Goal: Answer question/provide support

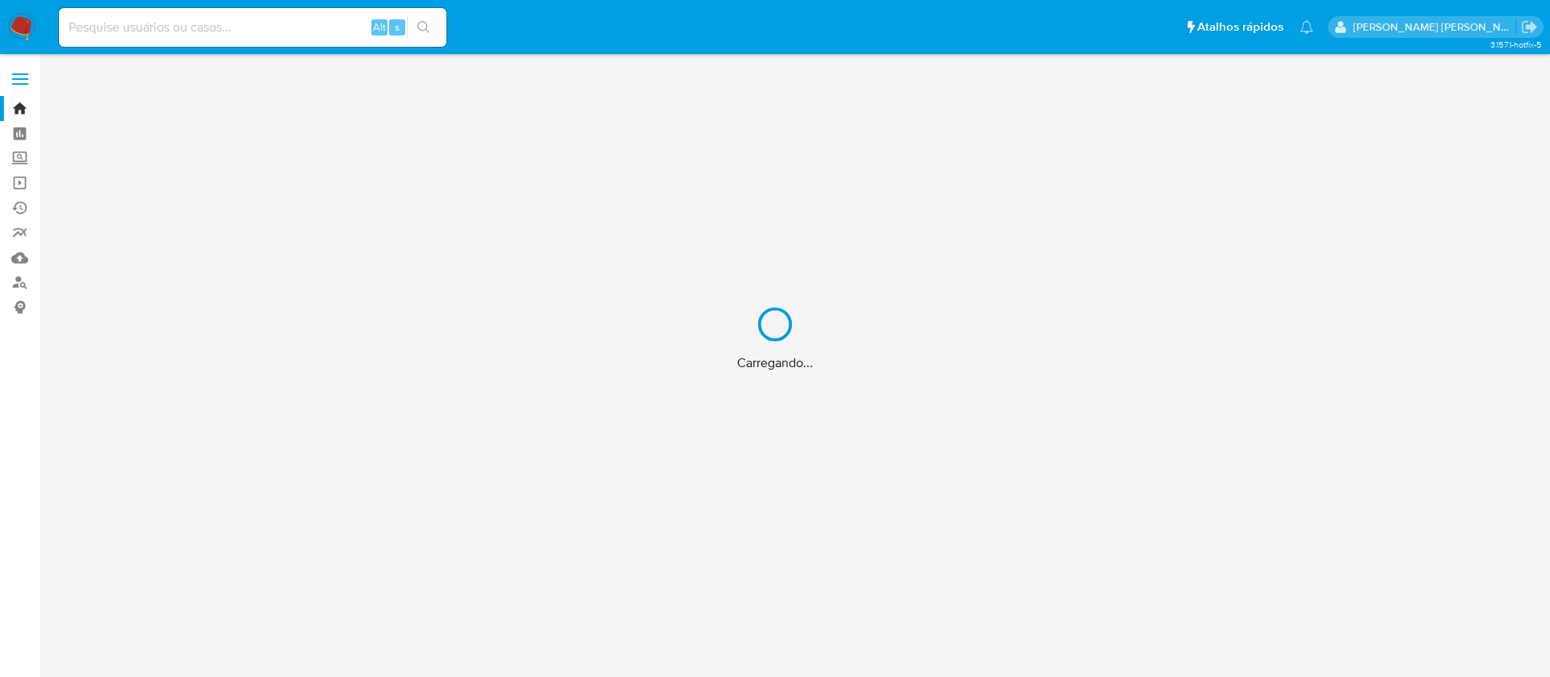
click at [256, 27] on div "Carregando..." at bounding box center [775, 338] width 1550 height 677
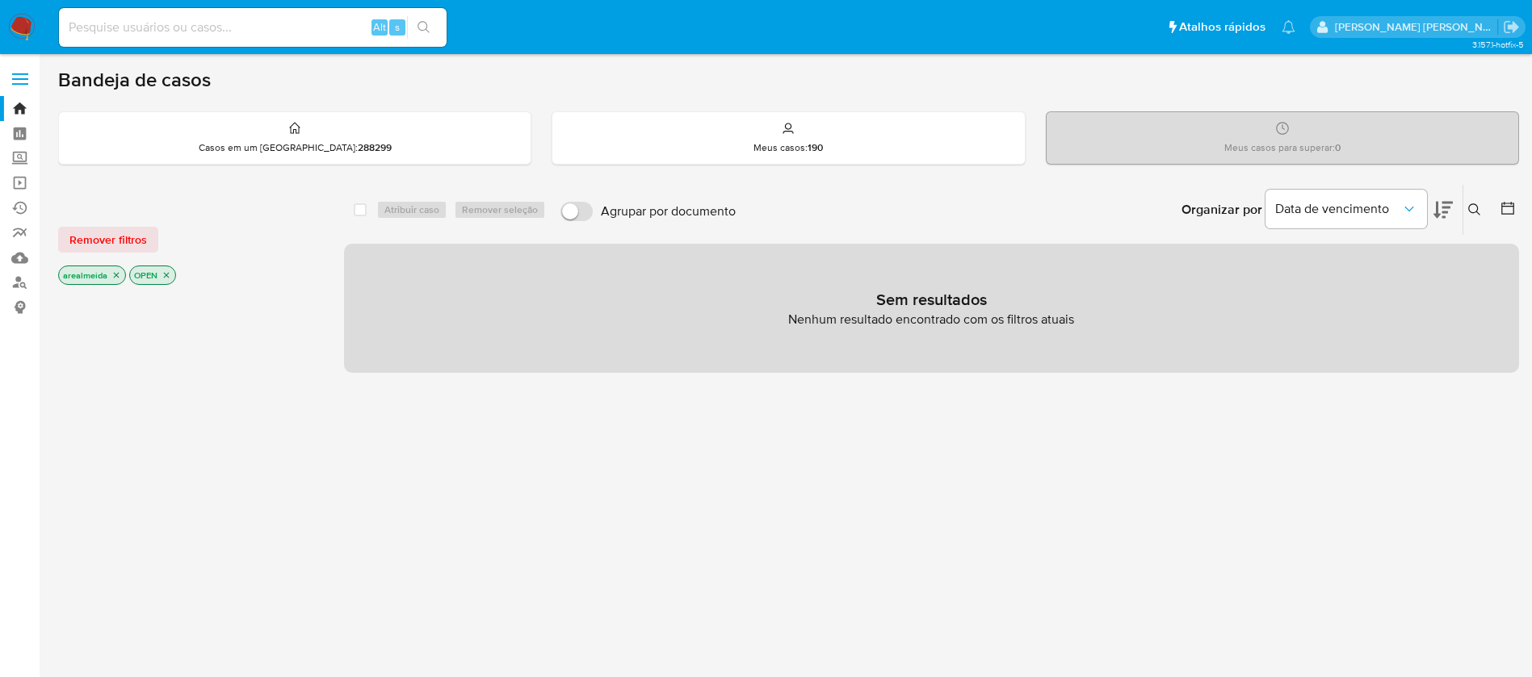
click at [174, 27] on input at bounding box center [253, 27] width 388 height 21
paste input "VZm6I3Sr5yfrwPbmdzqq4c3E"
type input "VZm6I3Sr5yfrwPbmdzqq4c3E"
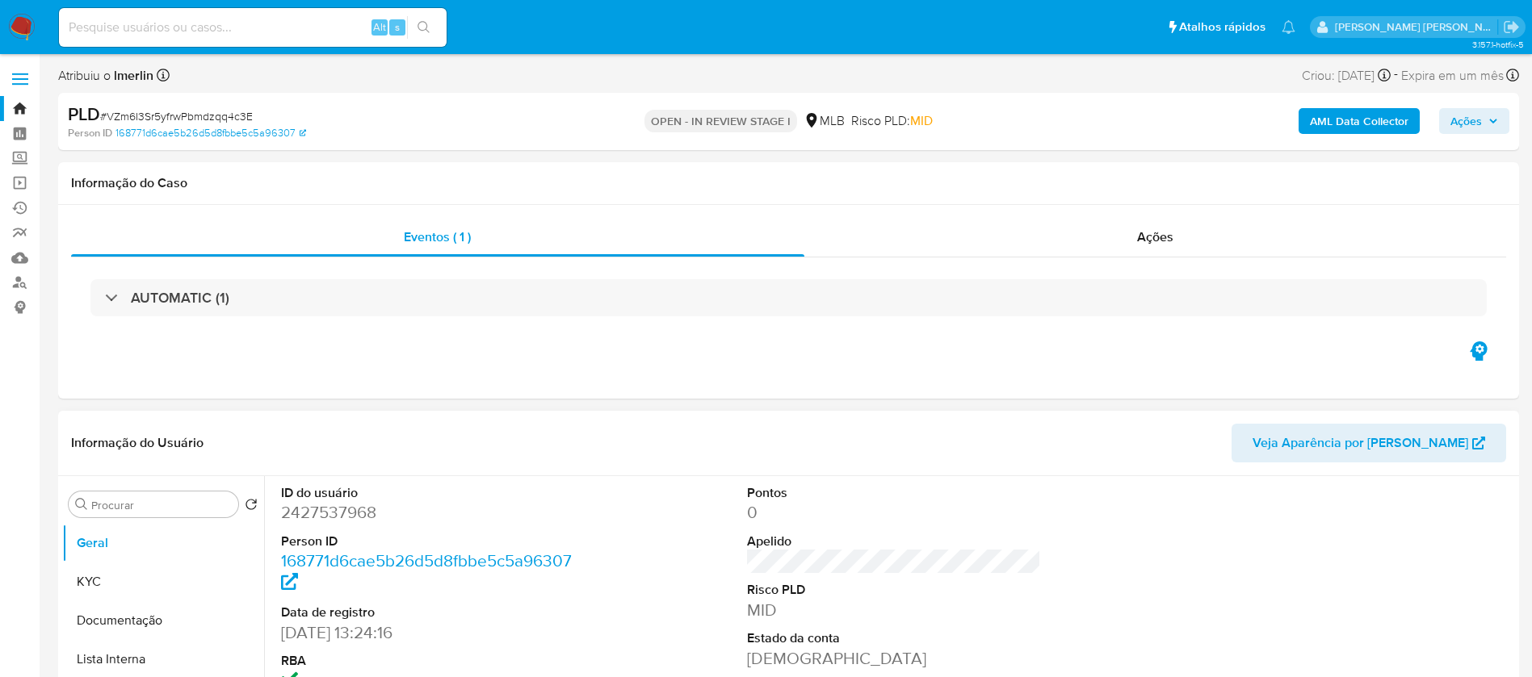
click at [329, 516] on dd "2427537968" at bounding box center [428, 512] width 295 height 23
select select "10"
click at [329, 516] on dd "2427537968" at bounding box center [428, 512] width 295 height 23
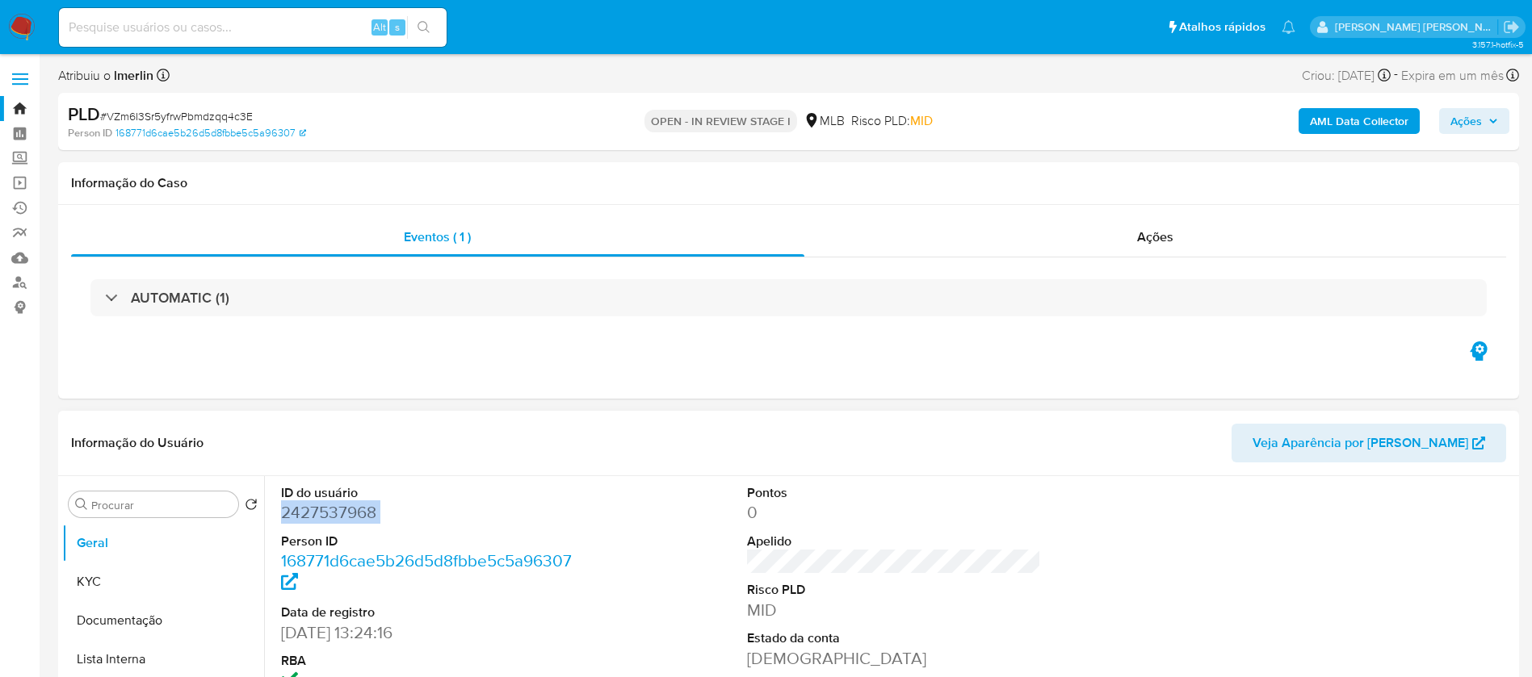
copy dd "2427537968"
click at [1129, 232] on div "Ações" at bounding box center [1155, 237] width 702 height 39
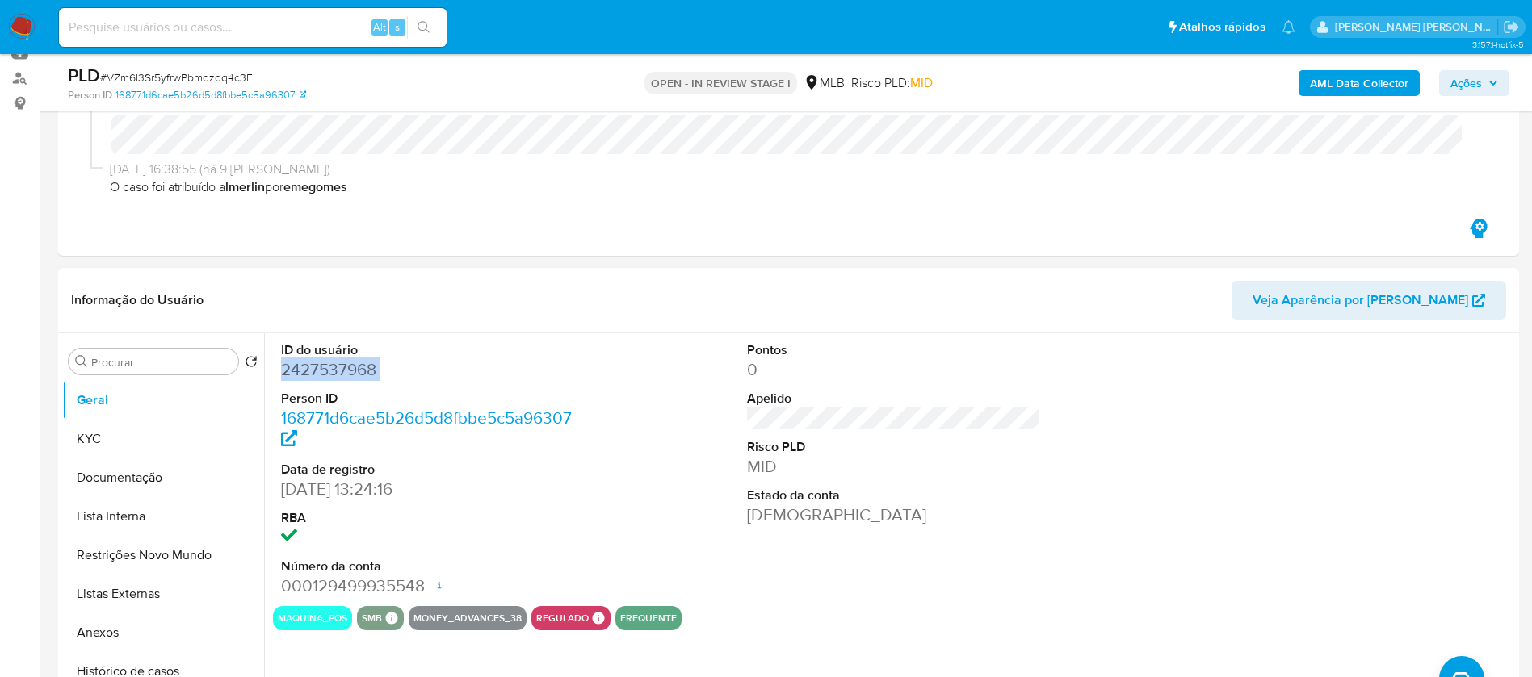
scroll to position [242, 0]
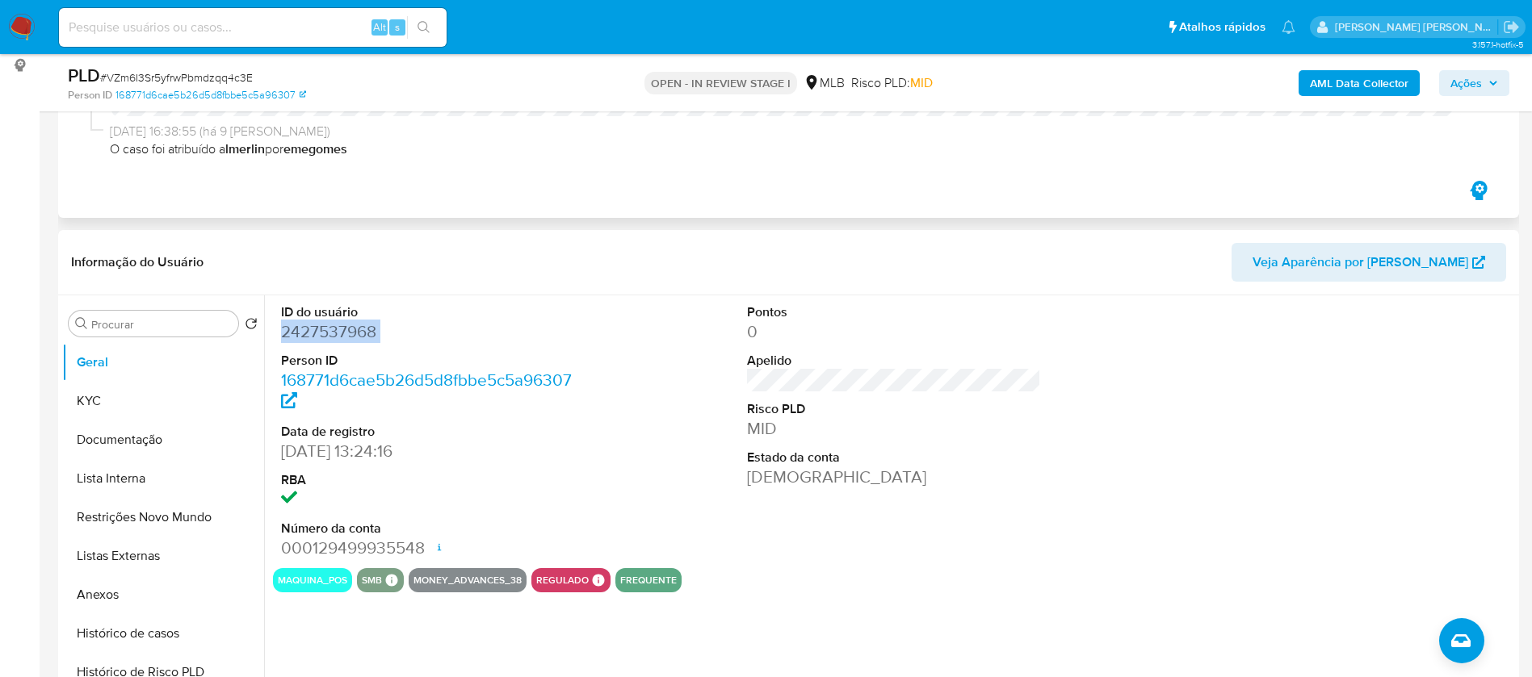
click at [1484, 190] on icon "button" at bounding box center [1477, 190] width 17 height 19
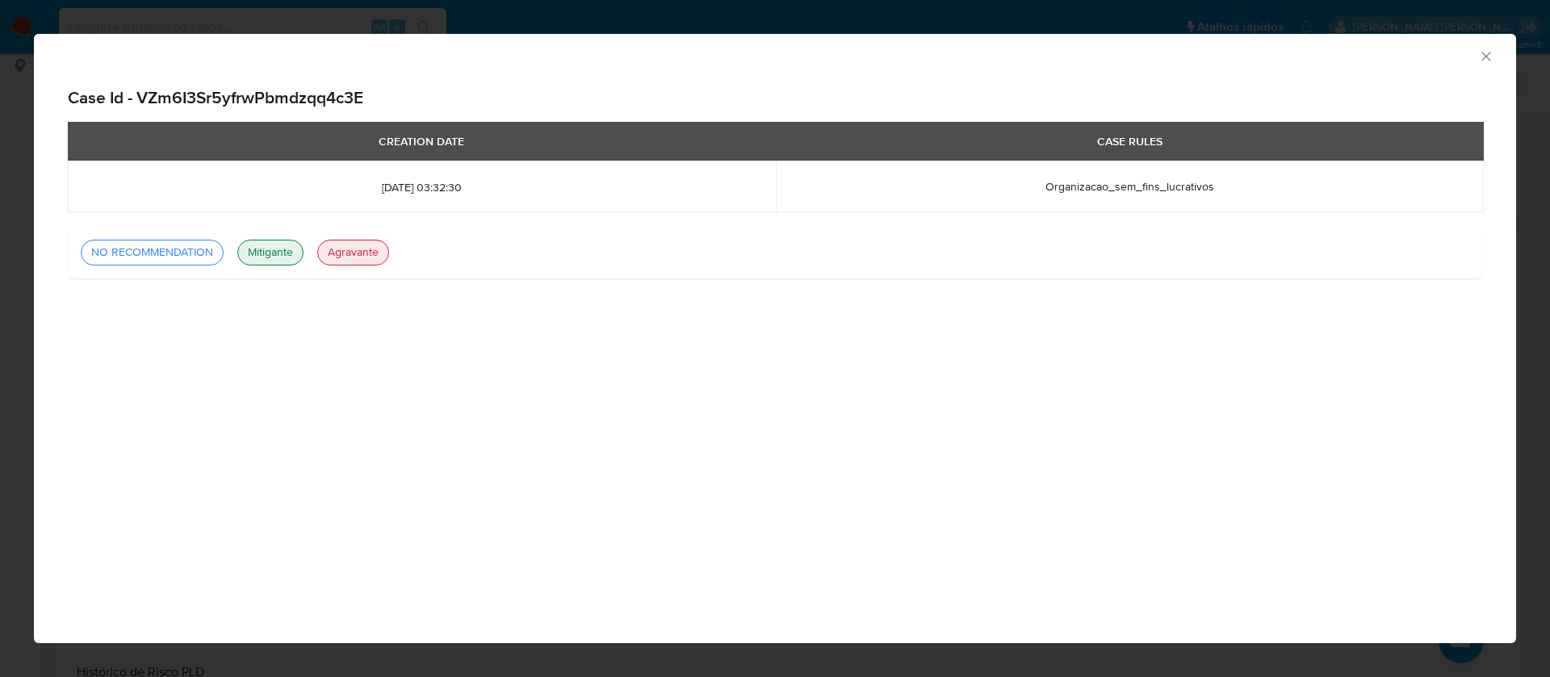
click at [1490, 54] on icon "Fechar a janela" at bounding box center [1486, 56] width 16 height 16
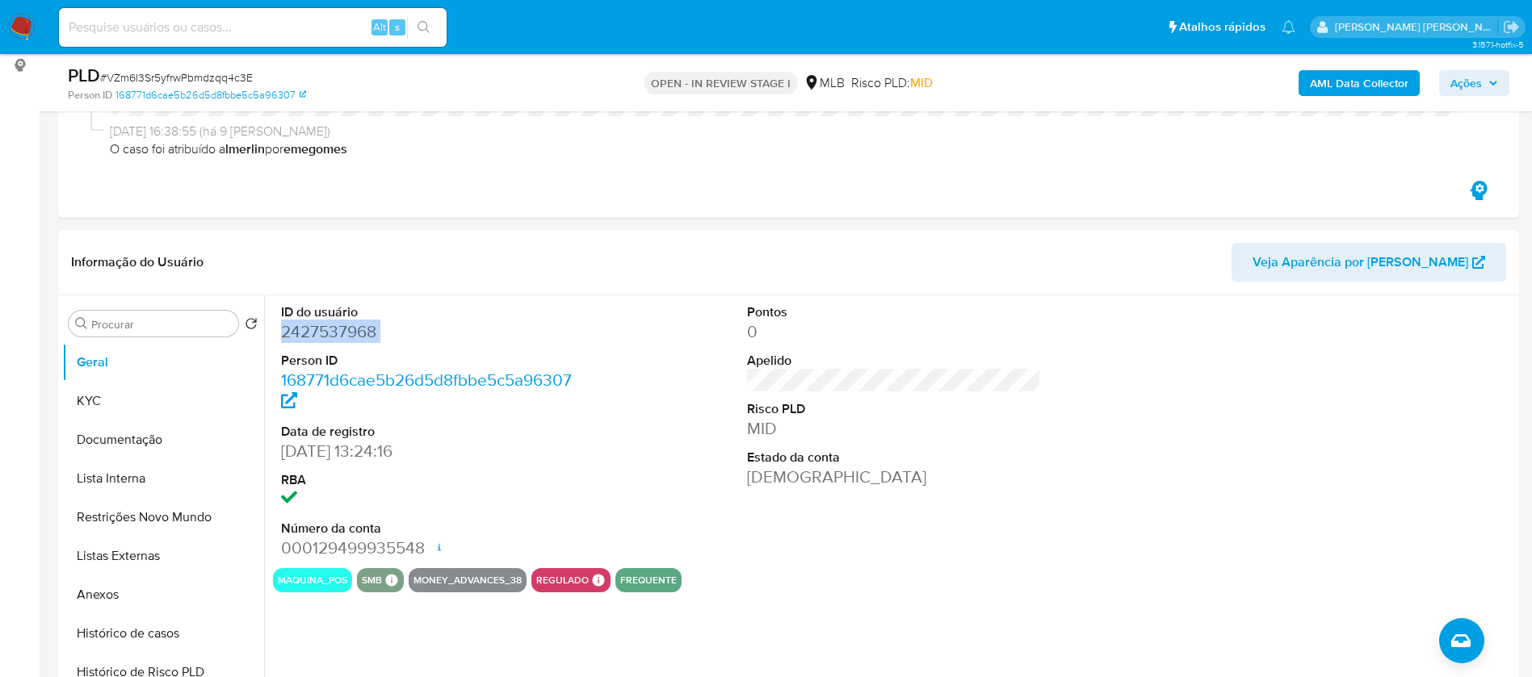
click at [1499, 81] on button "Ações" at bounding box center [1474, 83] width 70 height 26
click at [1515, 21] on icon "Sair" at bounding box center [1510, 27] width 17 height 17
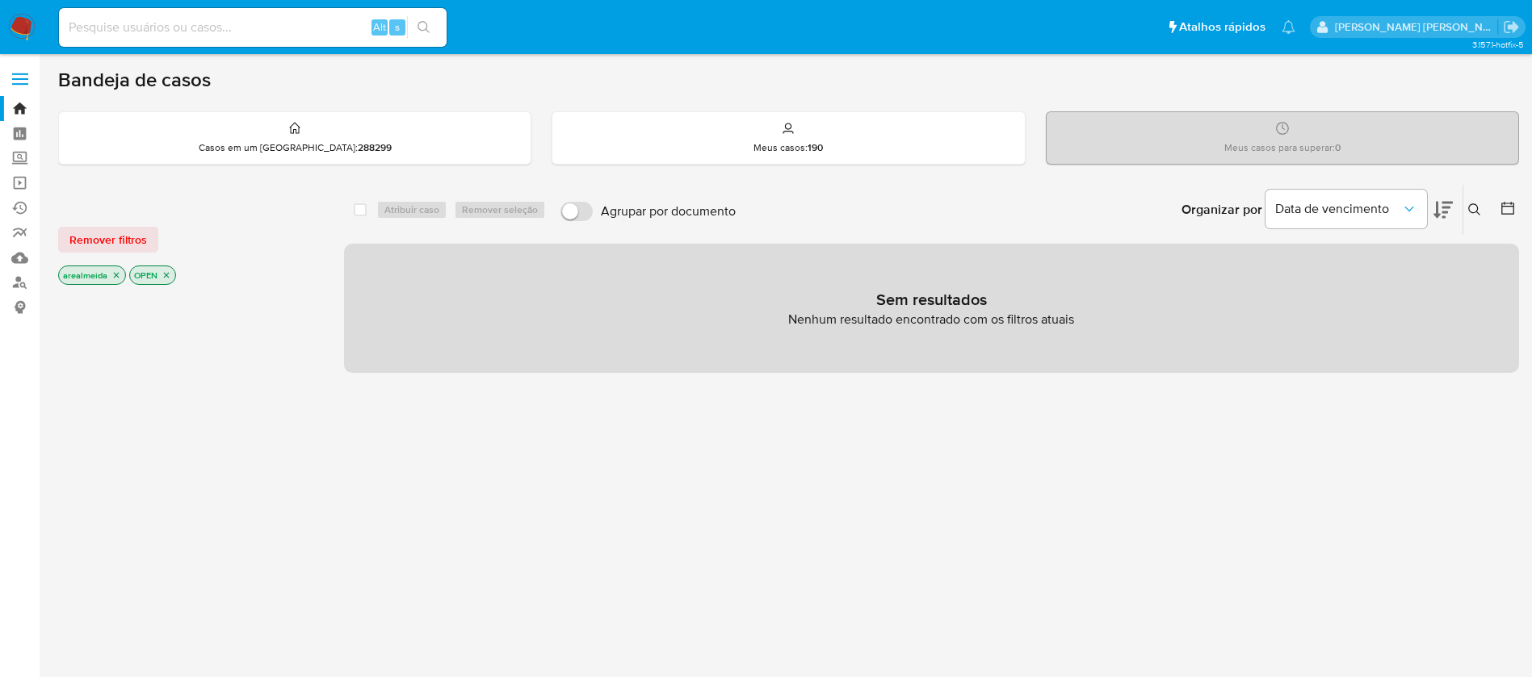
click at [118, 280] on p "arealmeida" at bounding box center [92, 275] width 66 height 18
click at [117, 275] on icon "close-filter" at bounding box center [116, 275] width 10 height 10
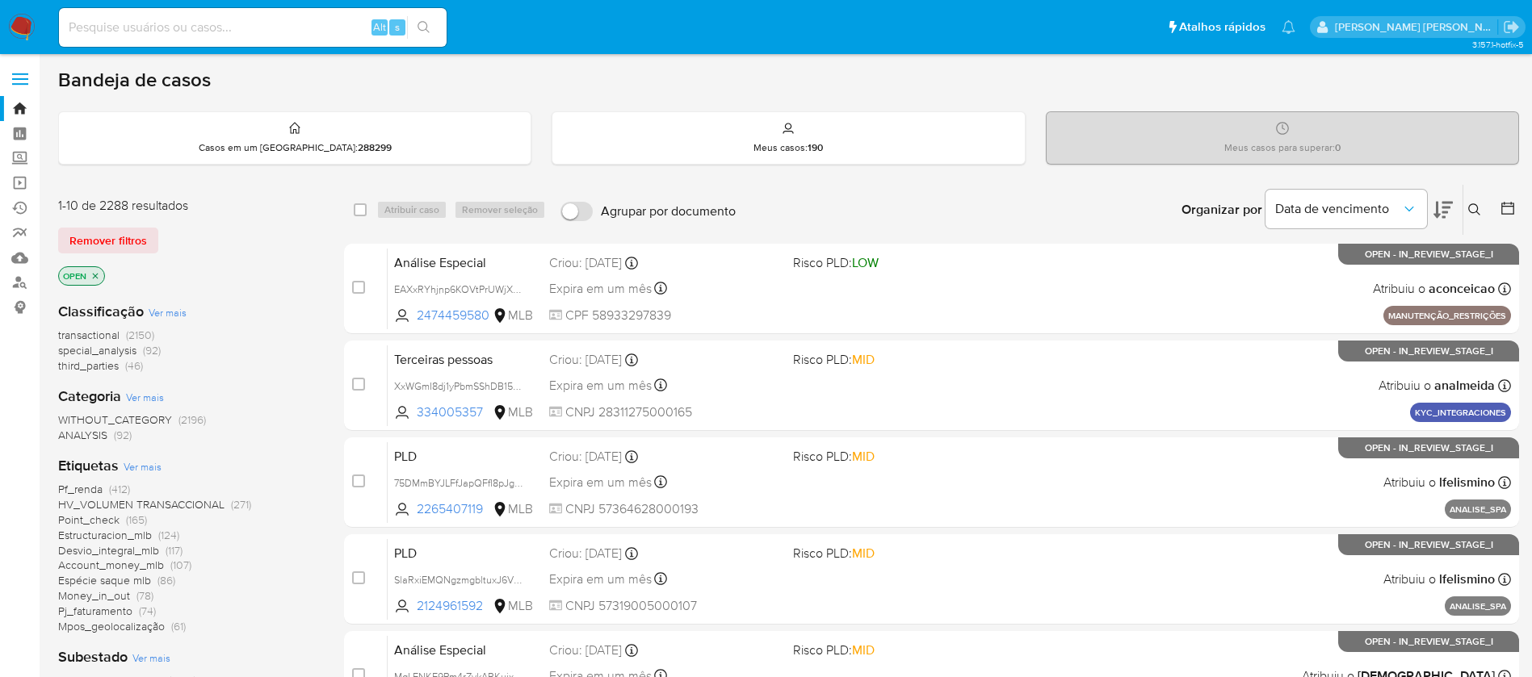
click at [98, 273] on icon "close-filter" at bounding box center [96, 276] width 6 height 6
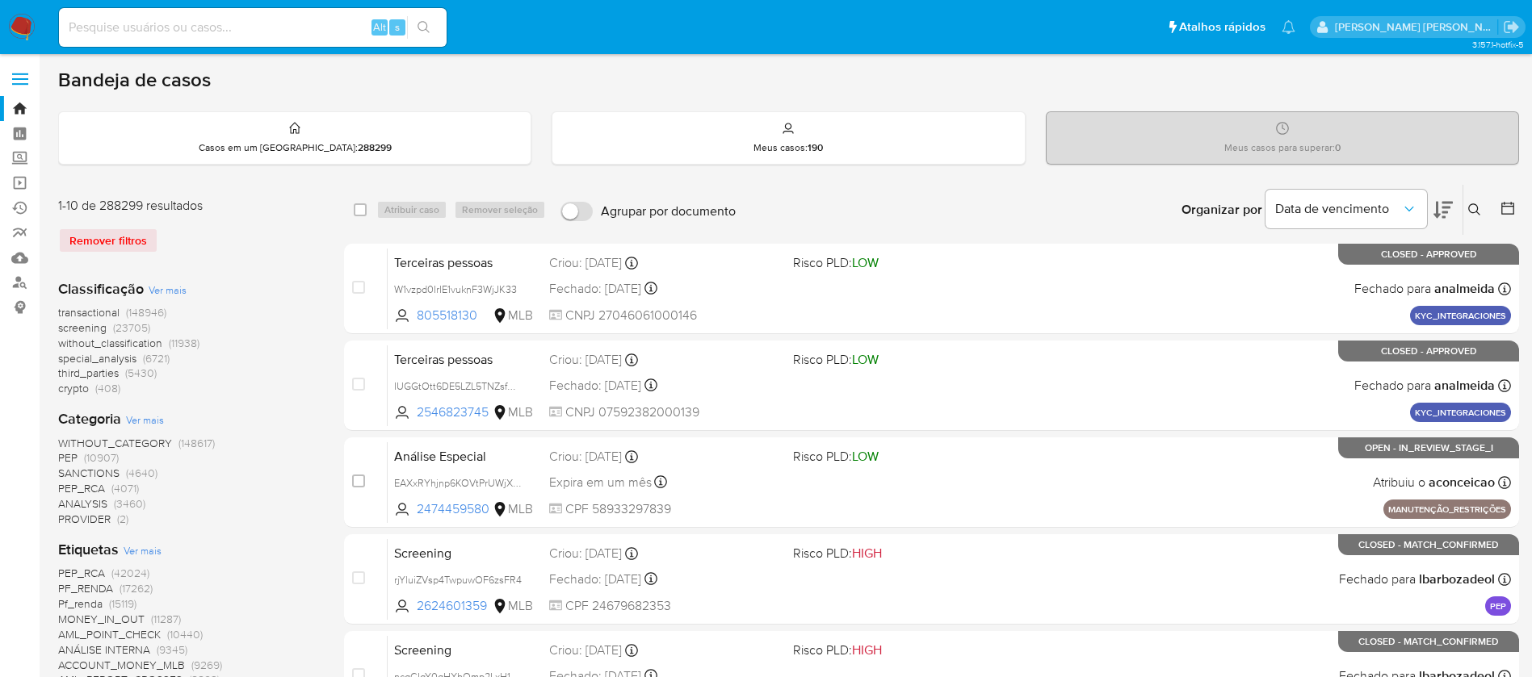
click at [215, 31] on input at bounding box center [253, 27] width 388 height 21
paste input "2427537968"
type input "2427537968"
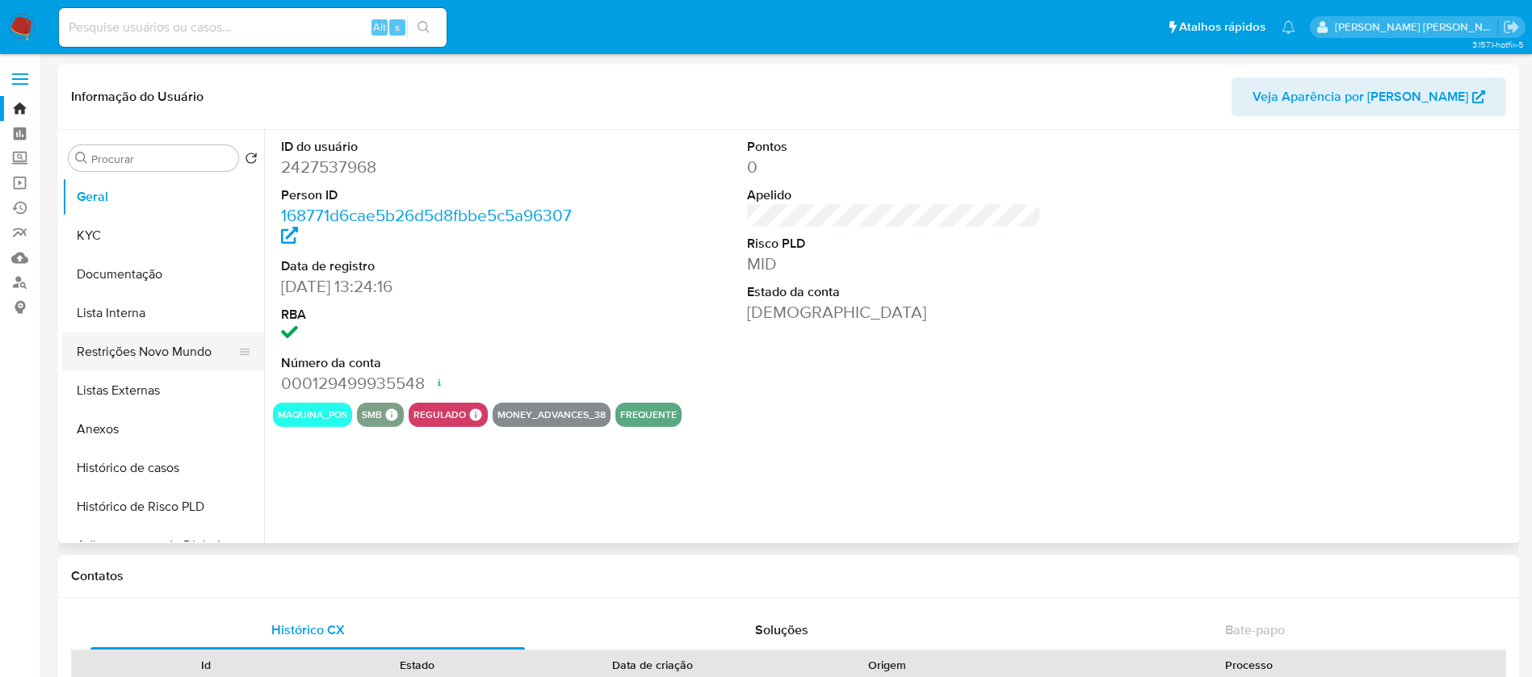
select select "10"
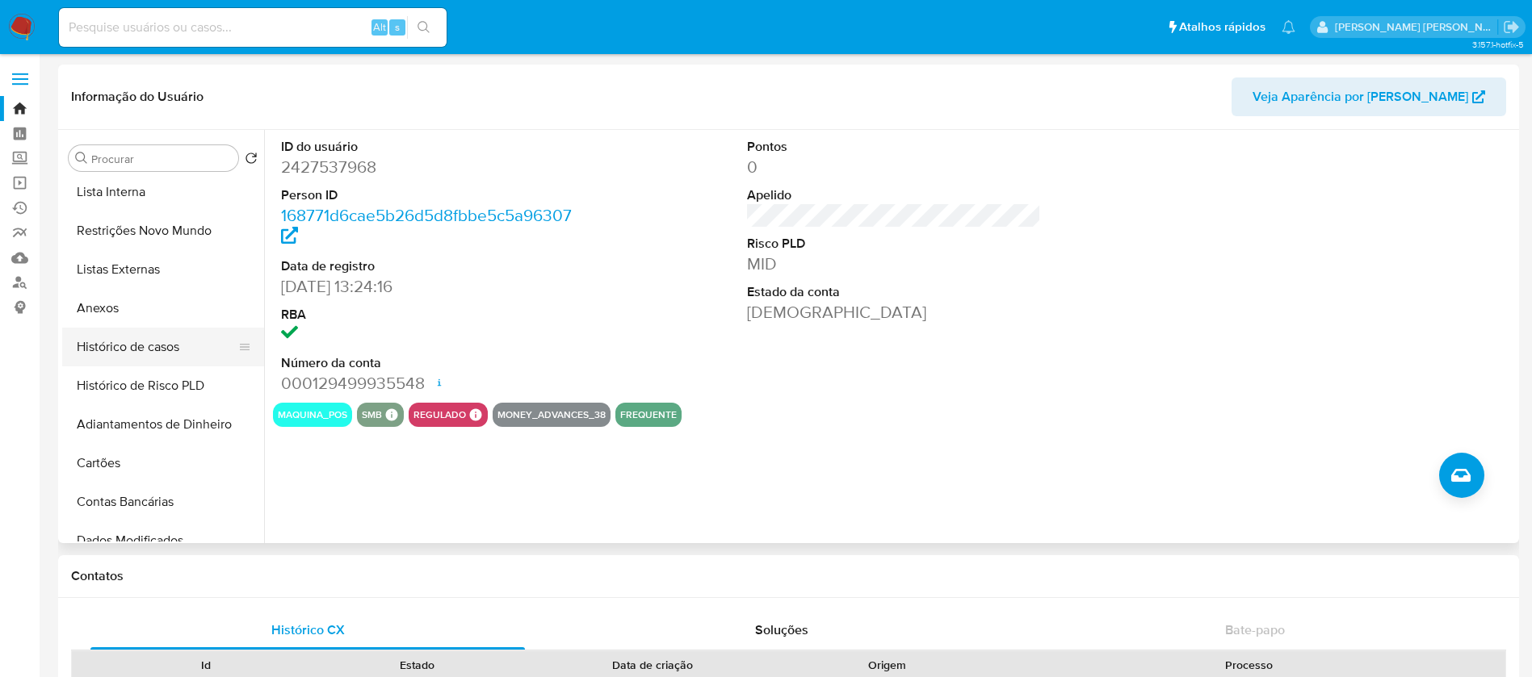
click at [143, 347] on button "Histórico de casos" at bounding box center [156, 347] width 189 height 39
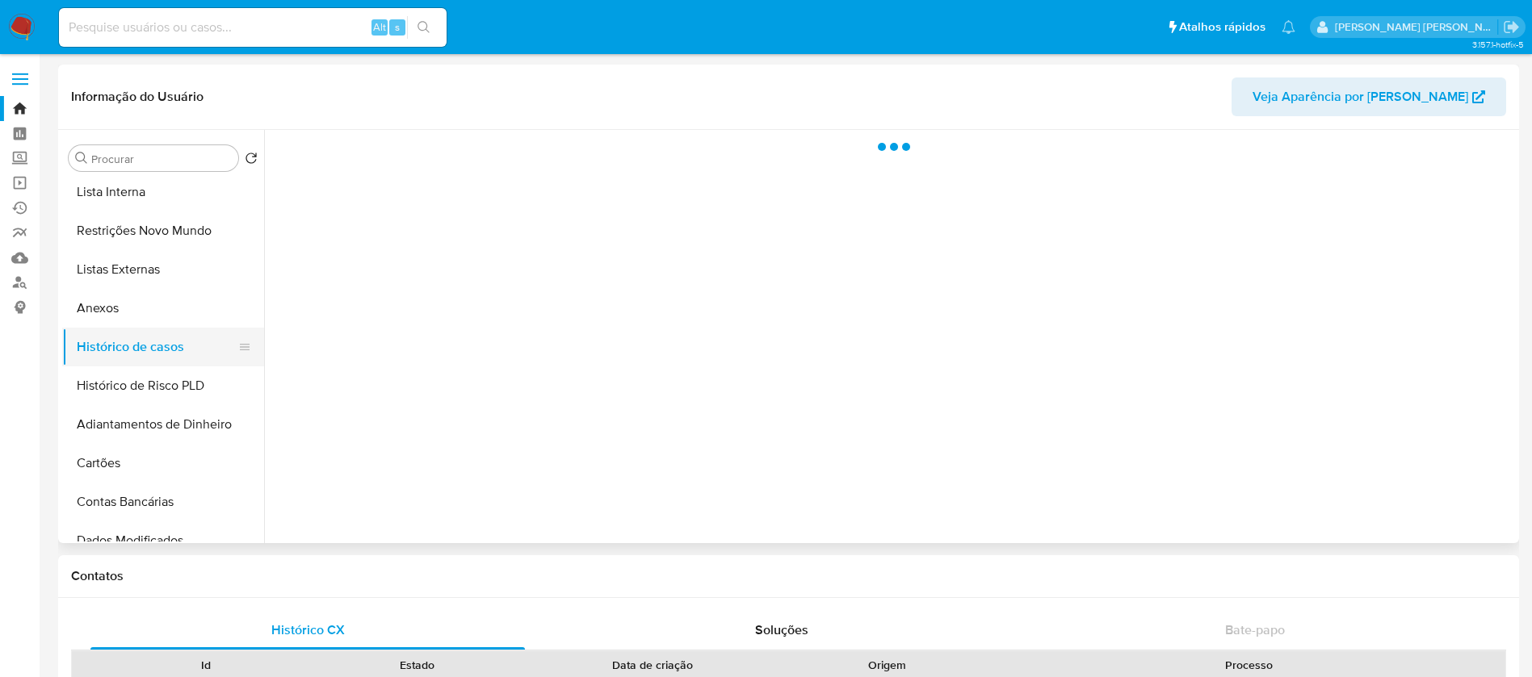
click at [143, 347] on button "Histórico de casos" at bounding box center [156, 347] width 189 height 39
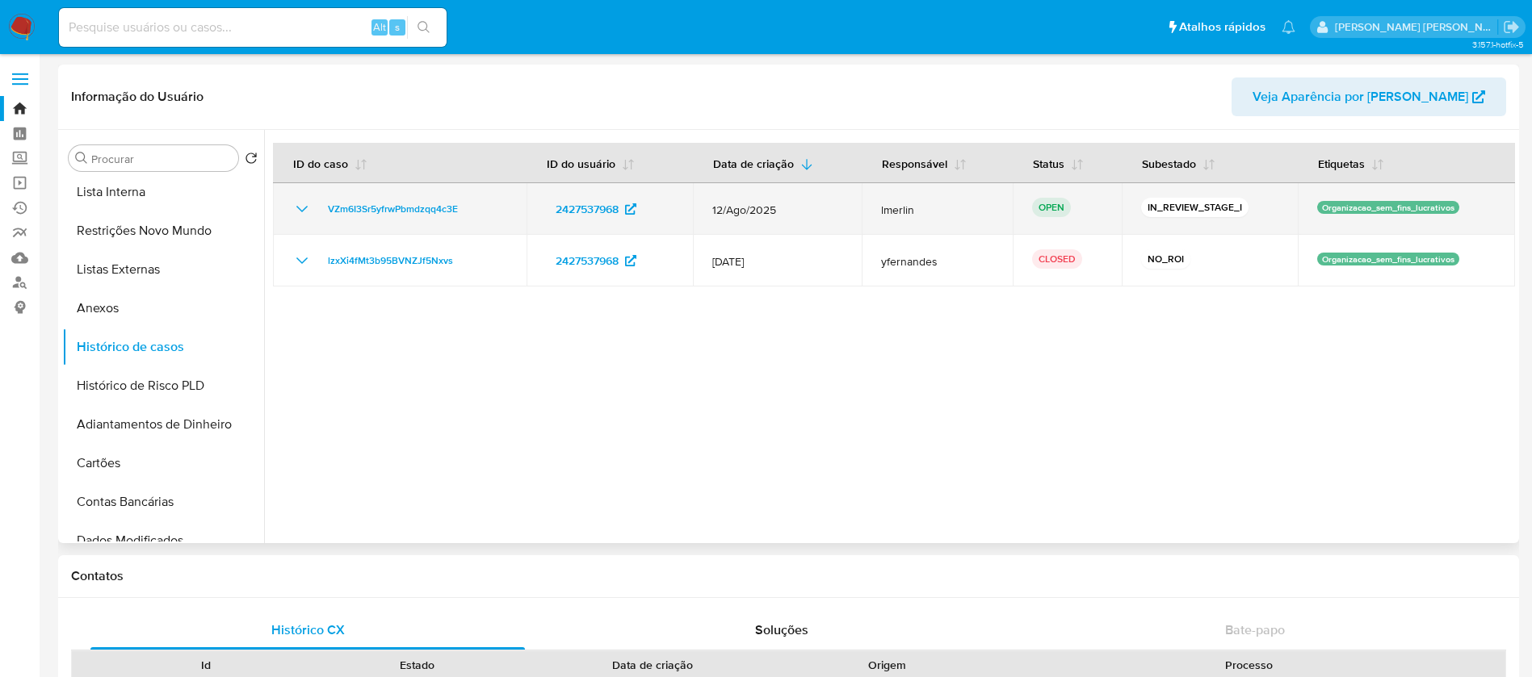
click at [477, 219] on td "VZm6I3Sr5yfrwPbmdzqq4c3E" at bounding box center [400, 209] width 254 height 52
click at [421, 208] on span "VZm6I3Sr5yfrwPbmdzqq4c3E" at bounding box center [393, 208] width 130 height 19
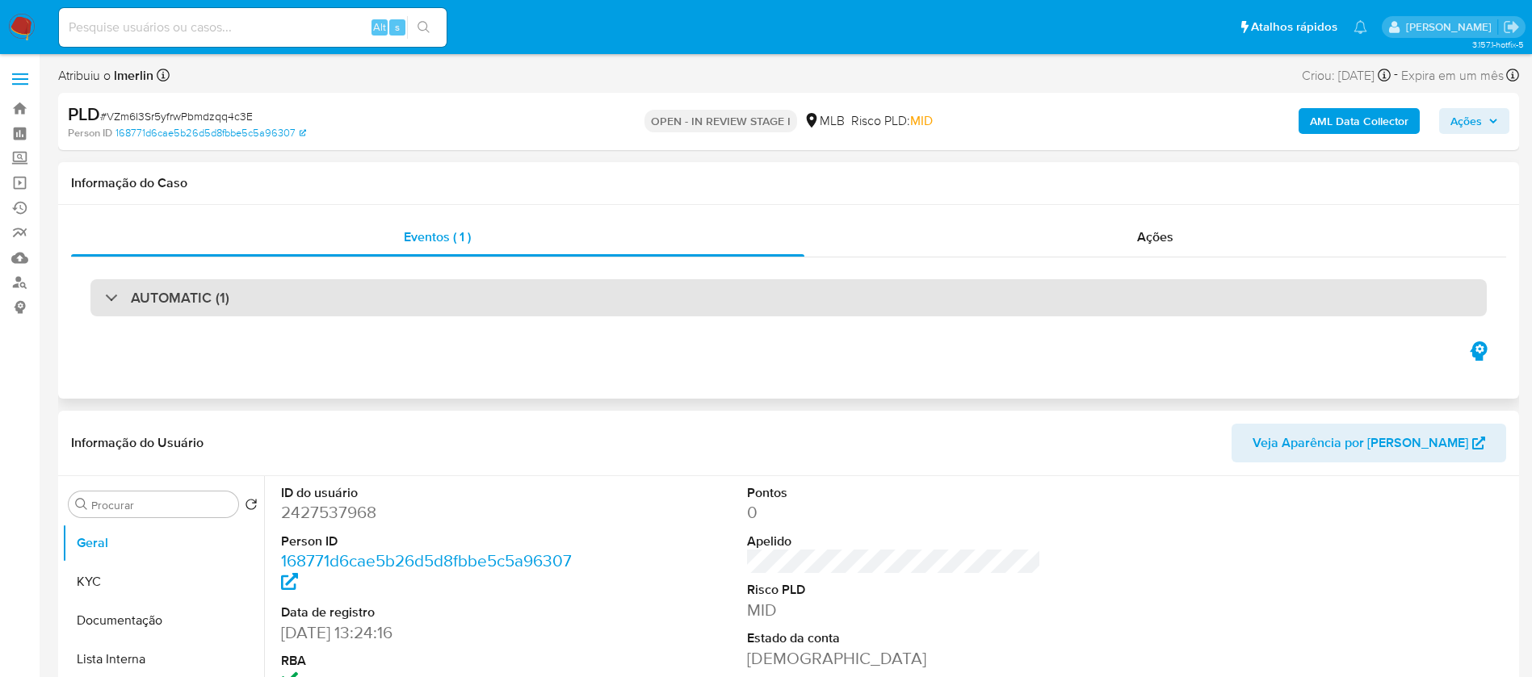
select select "10"
click at [438, 296] on div "AUTOMATIC (1)" at bounding box center [788, 297] width 1396 height 37
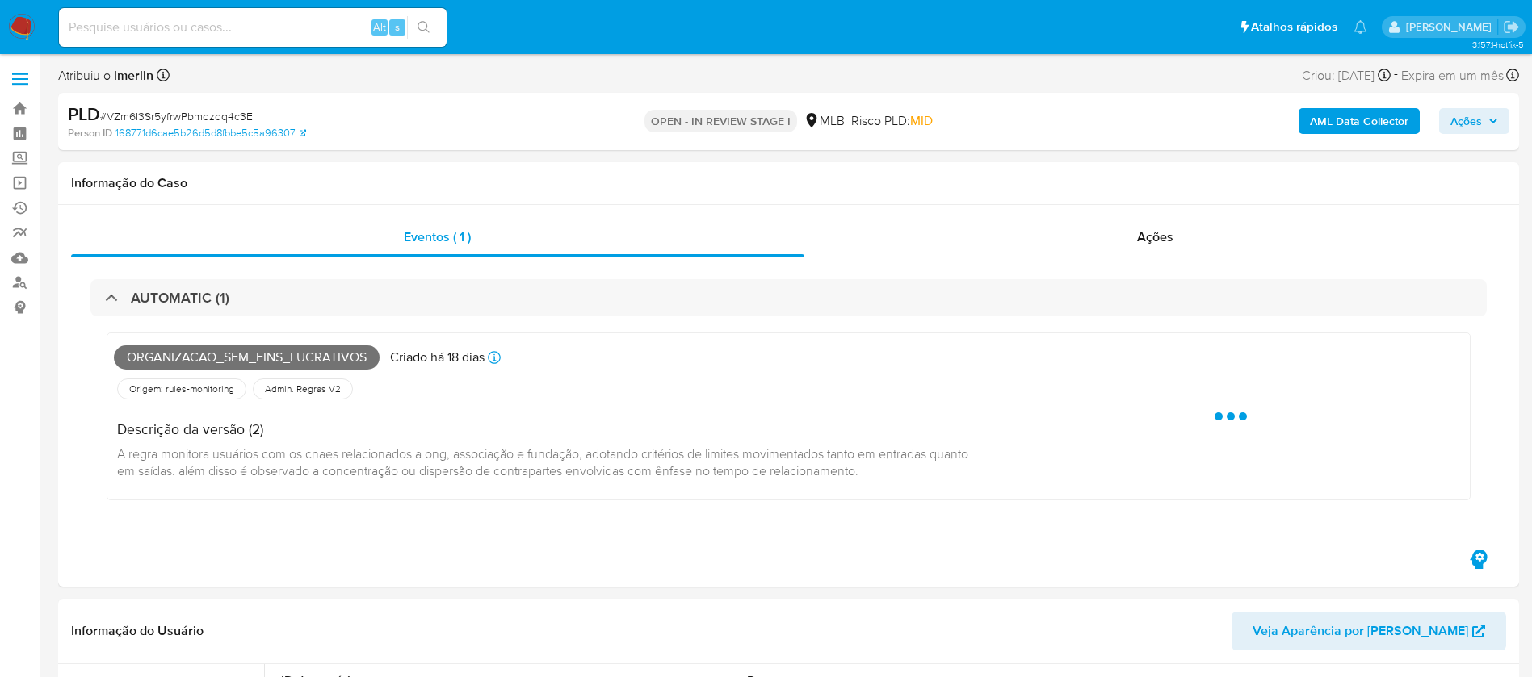
click at [1378, 116] on b "AML Data Collector" at bounding box center [1359, 121] width 98 height 26
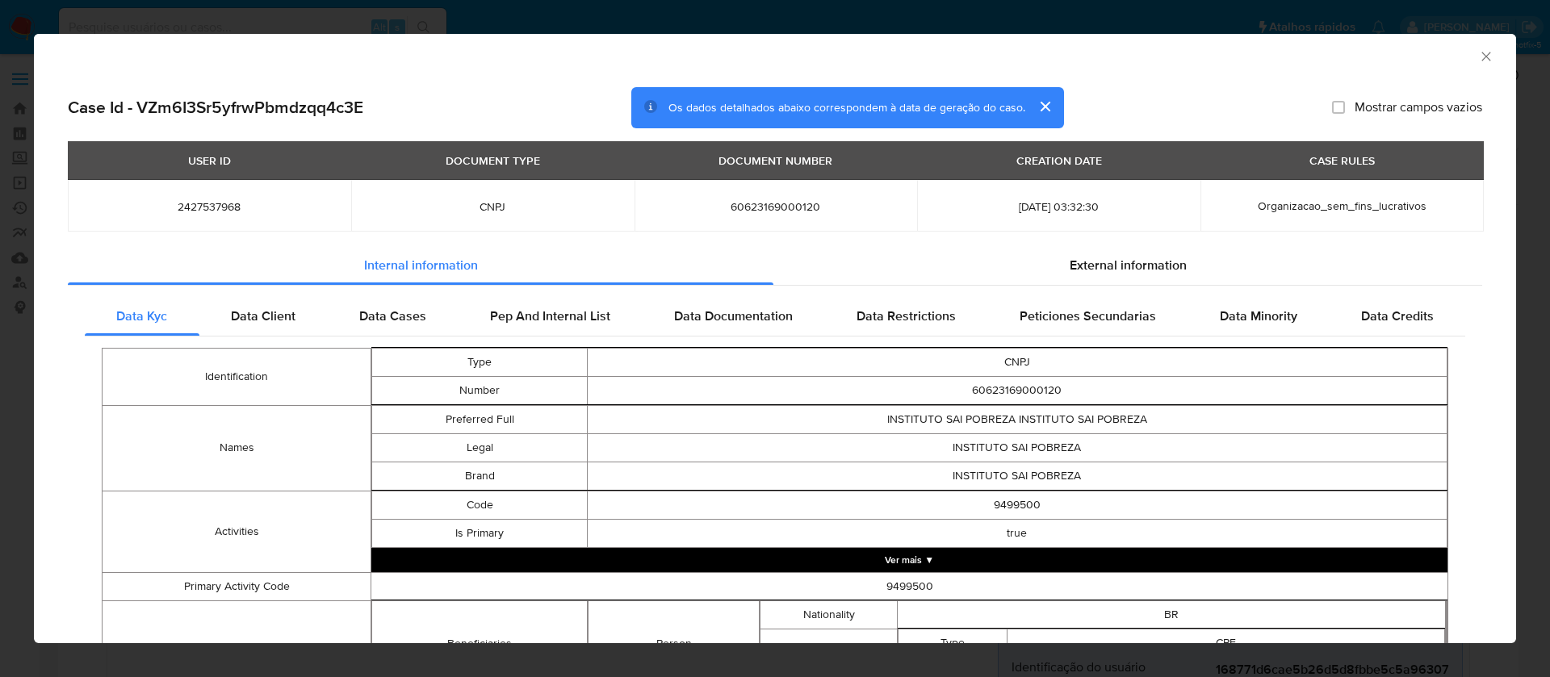
click at [1475, 58] on div "AML Data Collector" at bounding box center [775, 54] width 1482 height 40
click at [1478, 57] on icon "Fechar a janela" at bounding box center [1486, 56] width 16 height 16
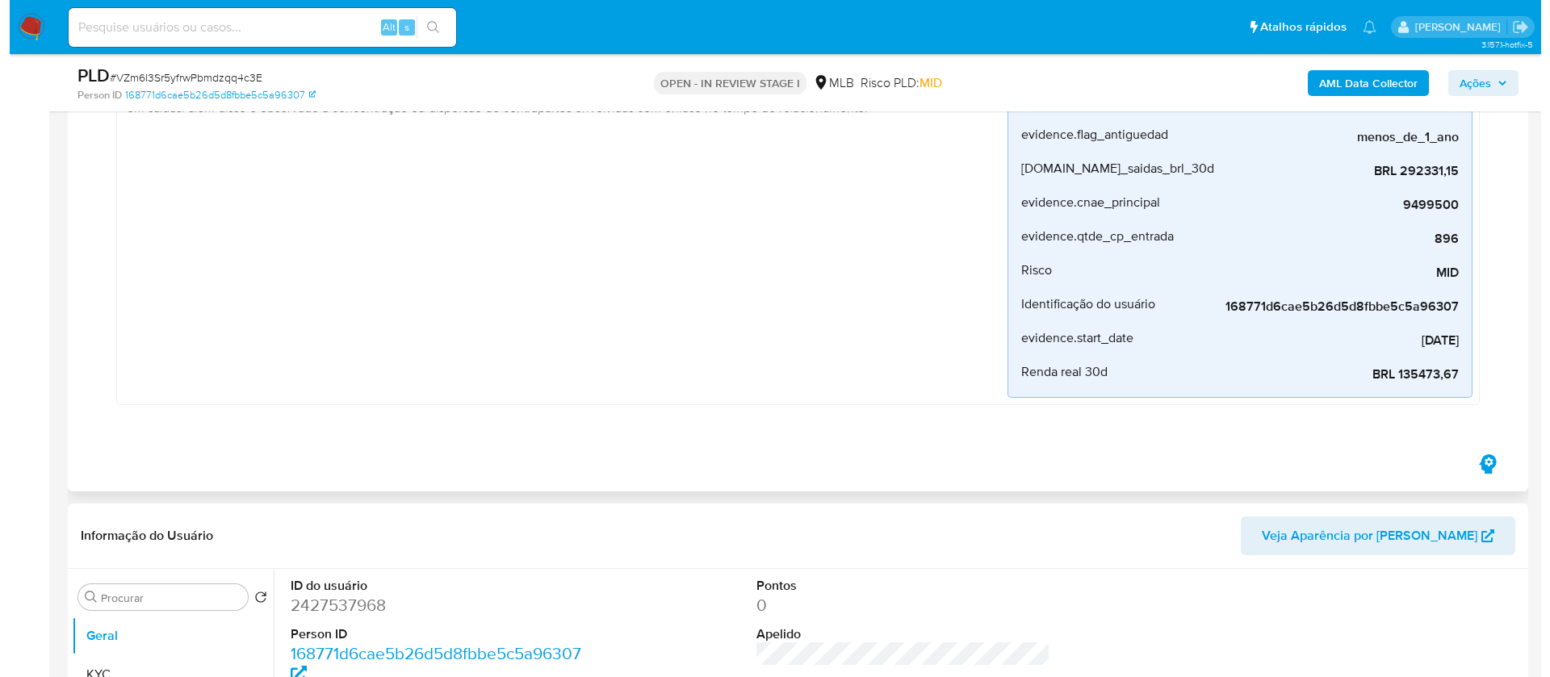
scroll to position [308, 0]
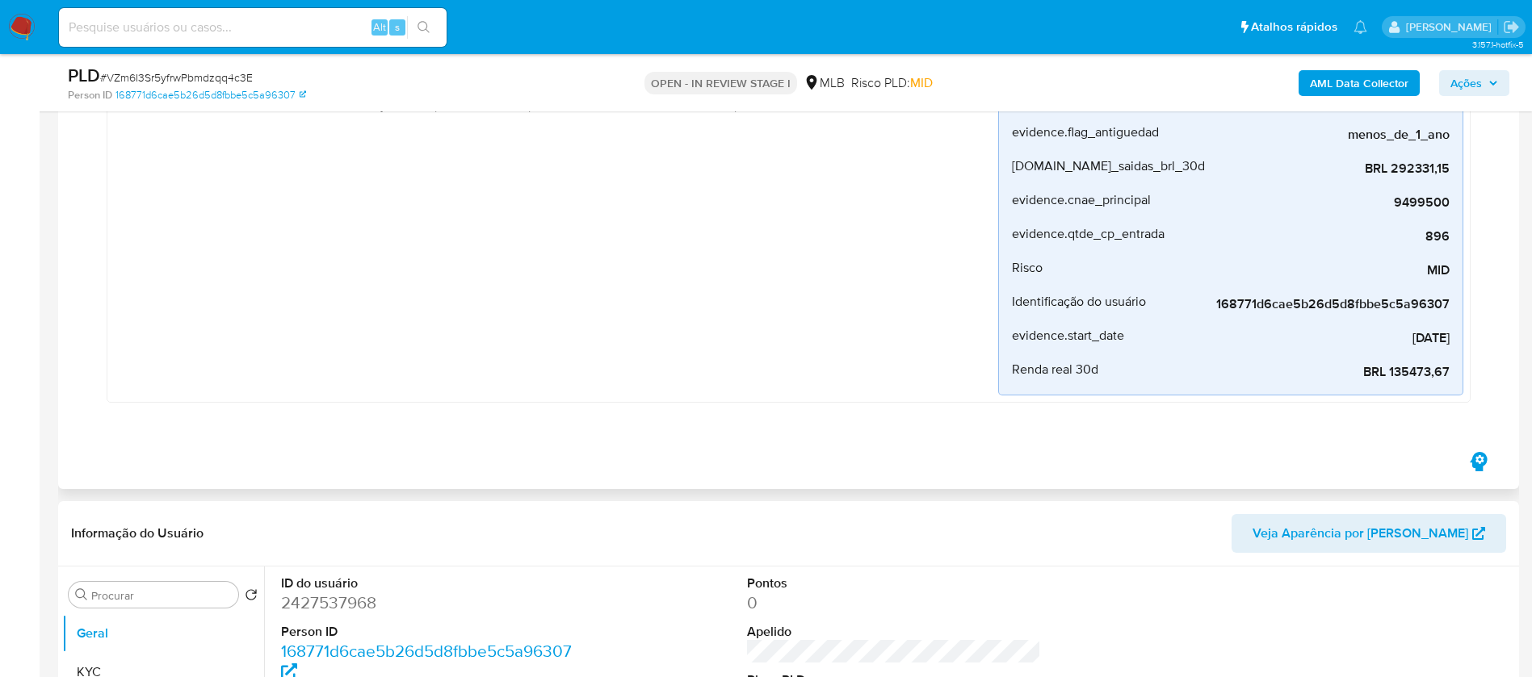
click at [1483, 456] on icon "button" at bounding box center [1477, 461] width 17 height 19
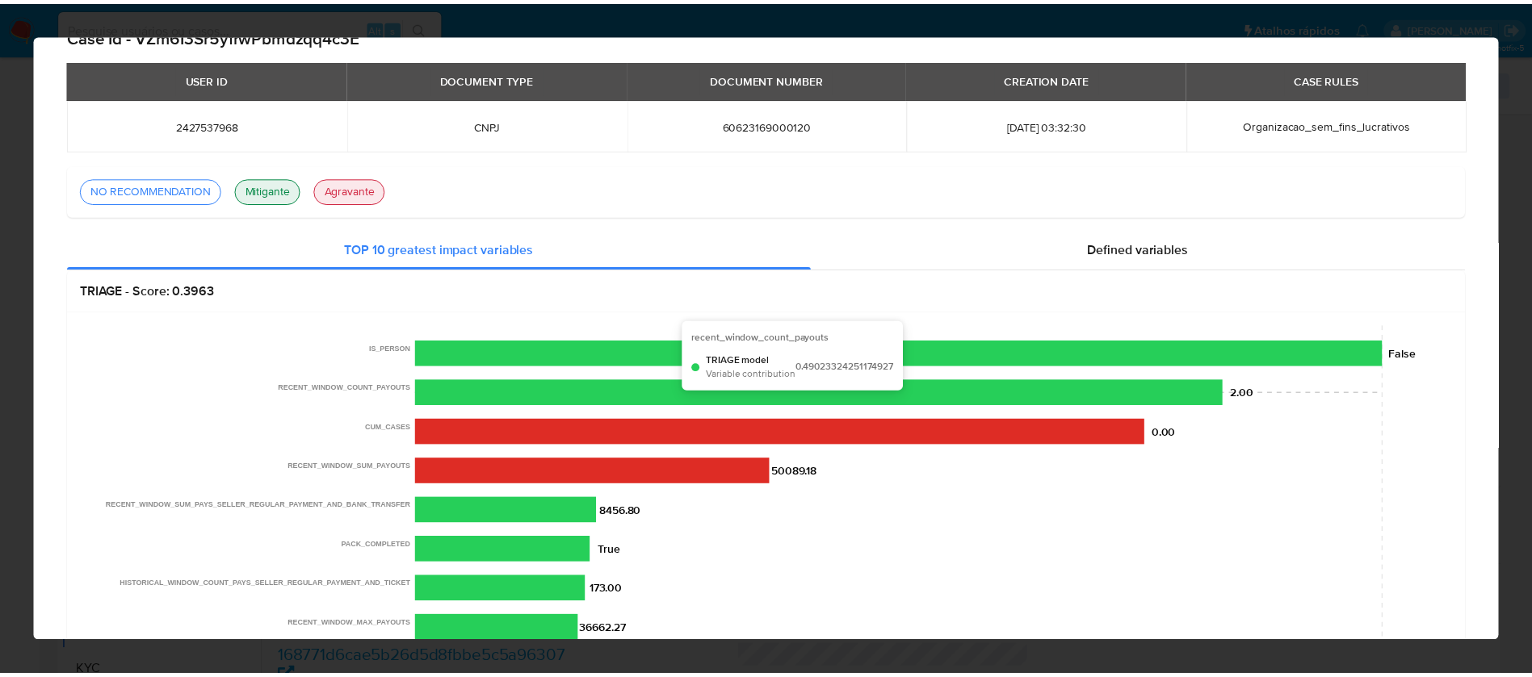
scroll to position [0, 0]
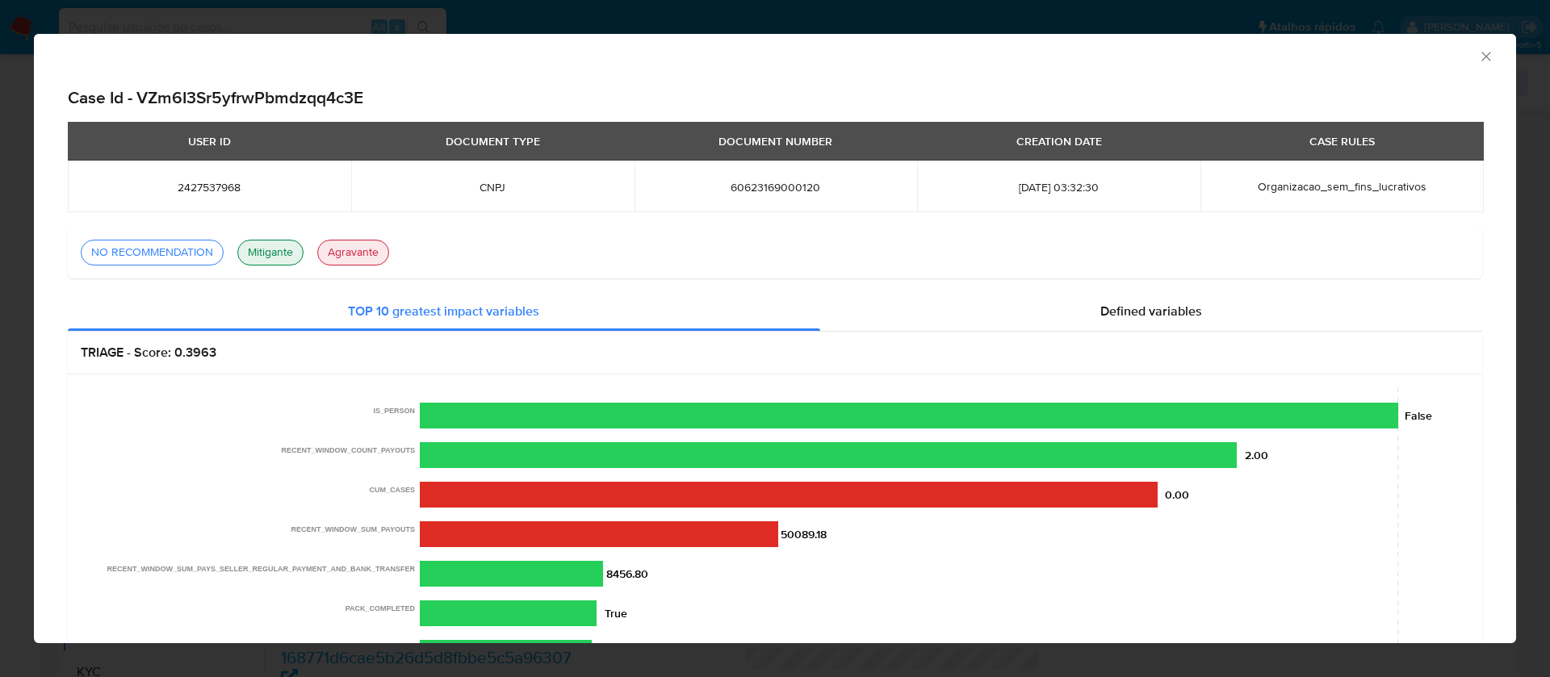
click at [1478, 57] on icon "Fechar a janela" at bounding box center [1486, 56] width 16 height 16
